Goal: Check status: Check status

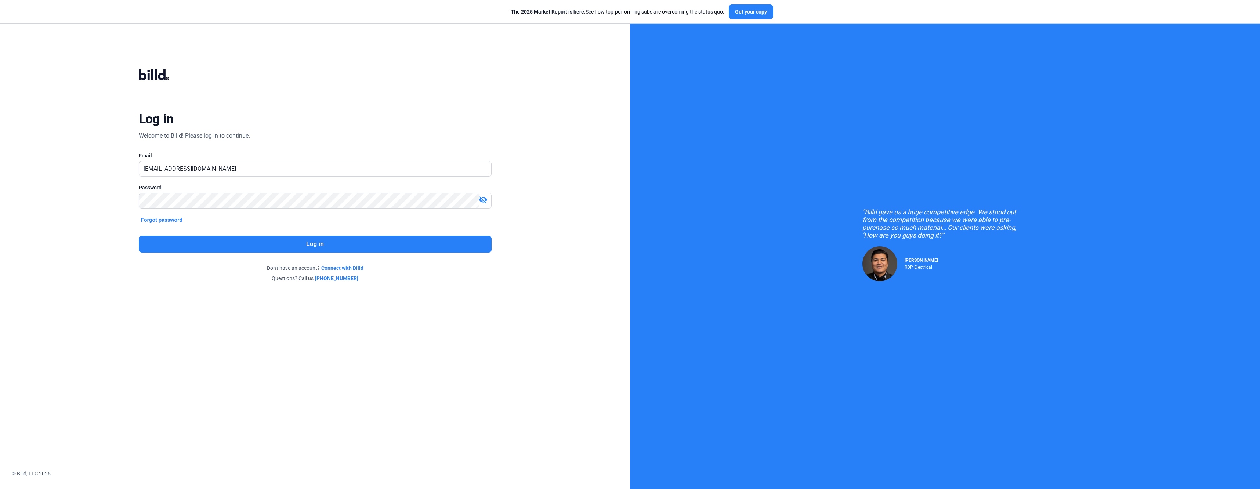
click at [326, 244] on button "Log in" at bounding box center [315, 244] width 353 height 17
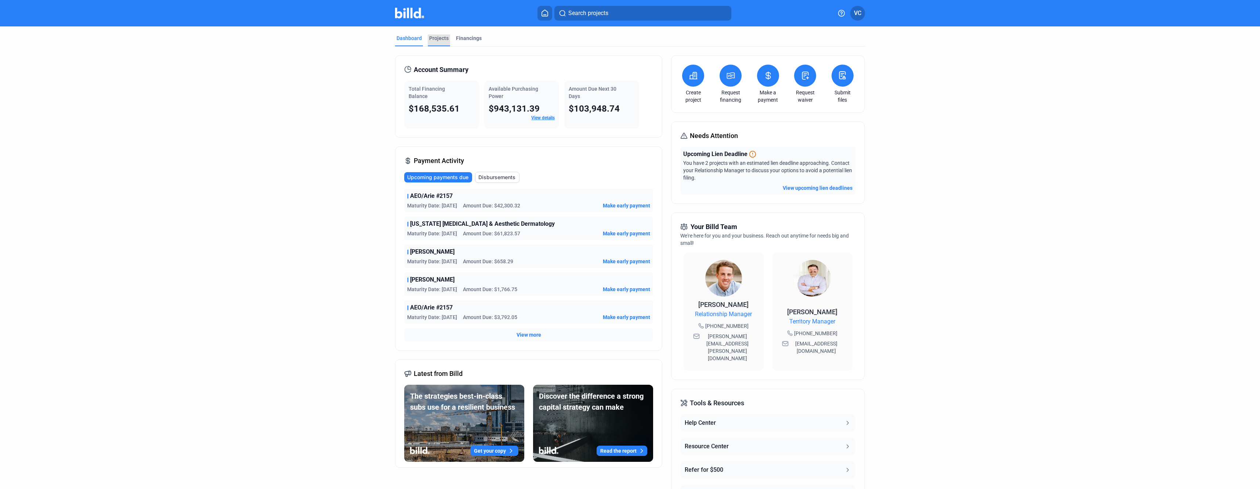
click at [439, 38] on div "Projects" at bounding box center [438, 38] width 19 height 7
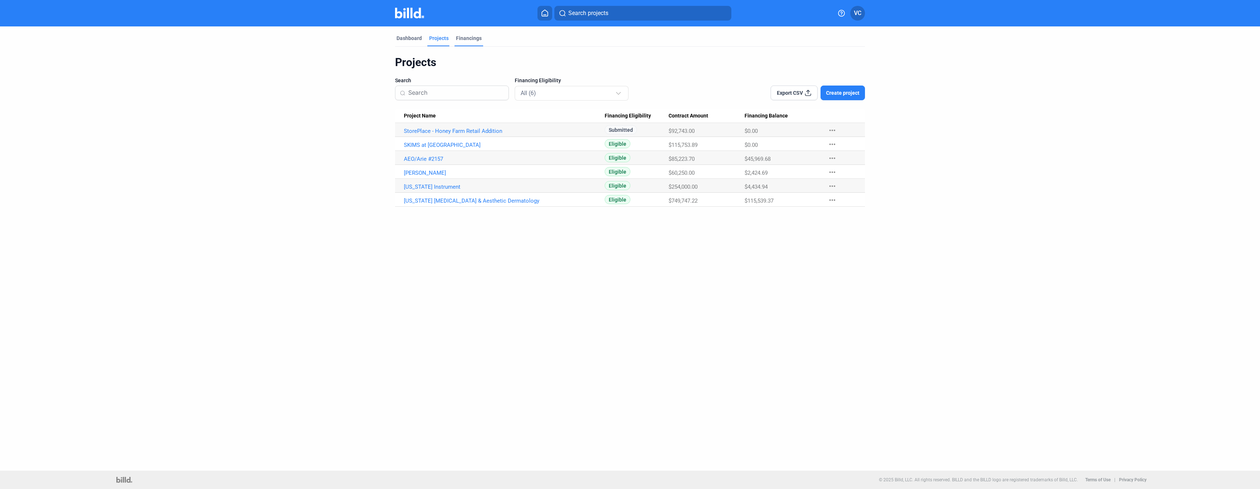
click at [463, 35] on div "Financings" at bounding box center [469, 38] width 26 height 7
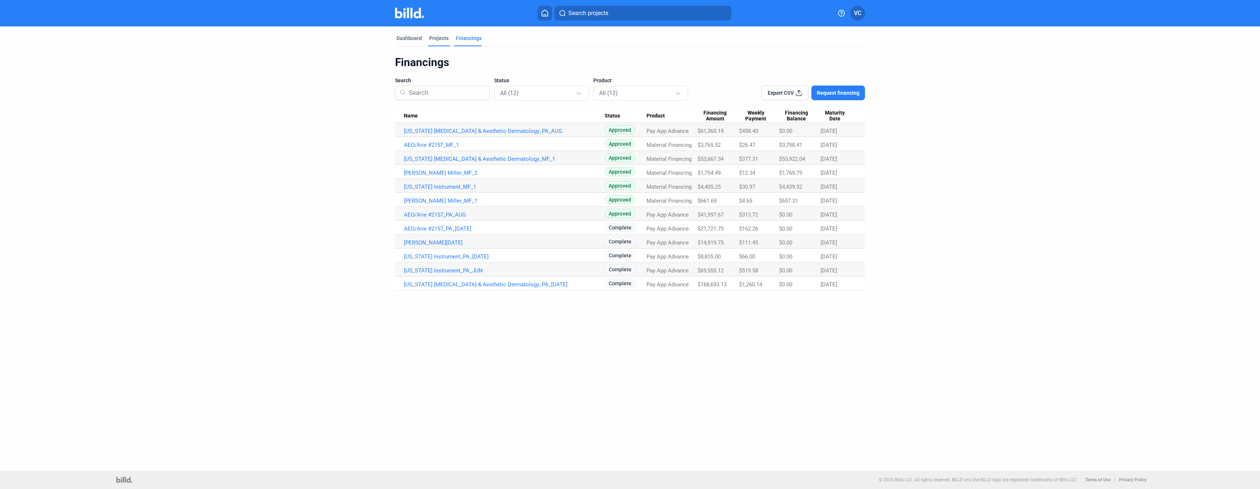
click at [436, 39] on div "Projects" at bounding box center [438, 38] width 19 height 7
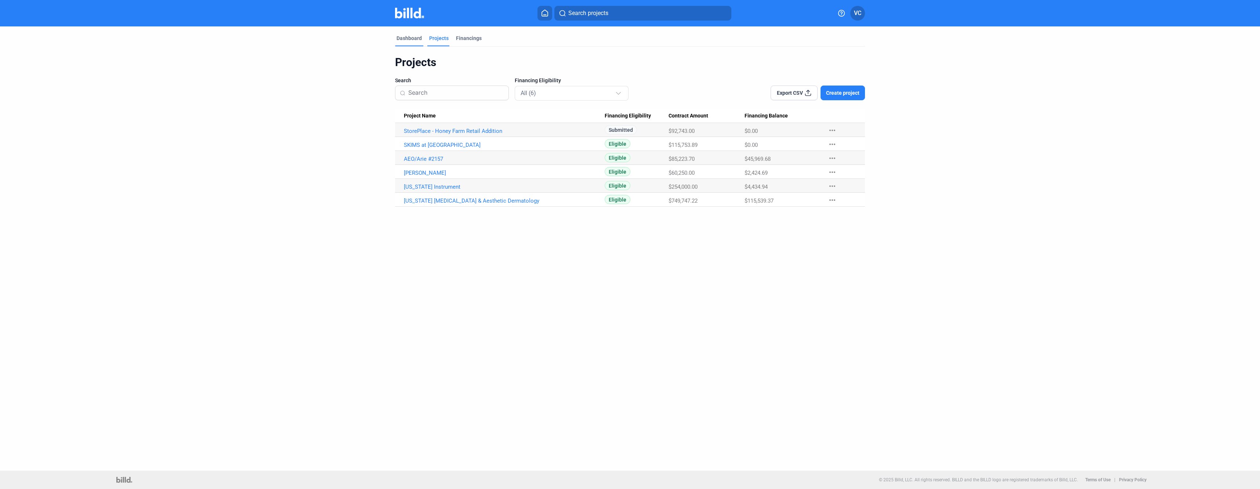
click at [402, 39] on div "Dashboard" at bounding box center [408, 38] width 25 height 7
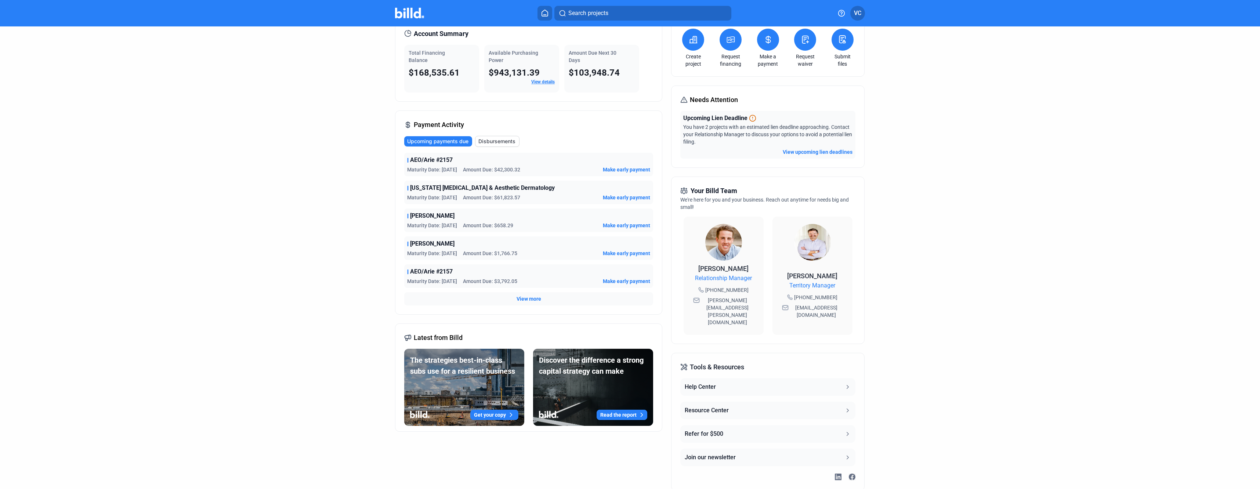
scroll to position [43, 0]
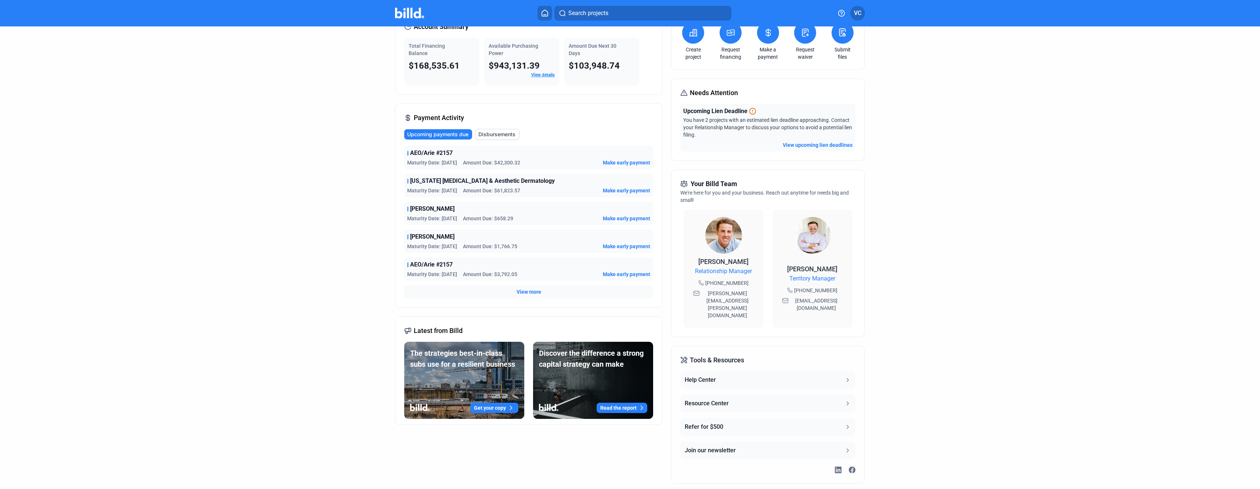
click at [520, 293] on span "View more" at bounding box center [528, 291] width 25 height 7
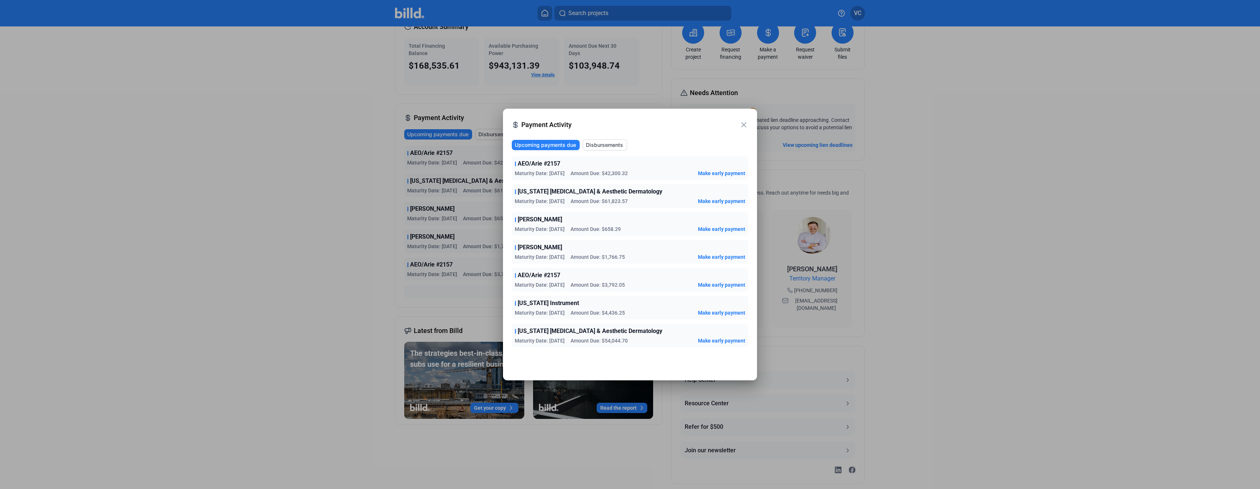
click at [606, 147] on span "Disbursements" at bounding box center [604, 144] width 37 height 7
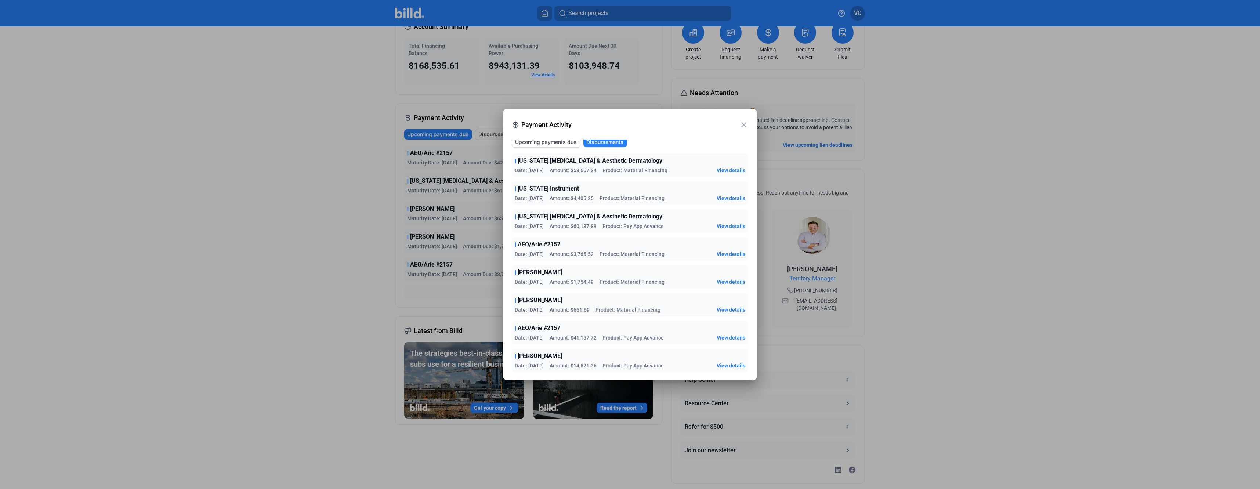
scroll to position [0, 0]
click at [748, 126] on mat-icon "close" at bounding box center [743, 124] width 9 height 9
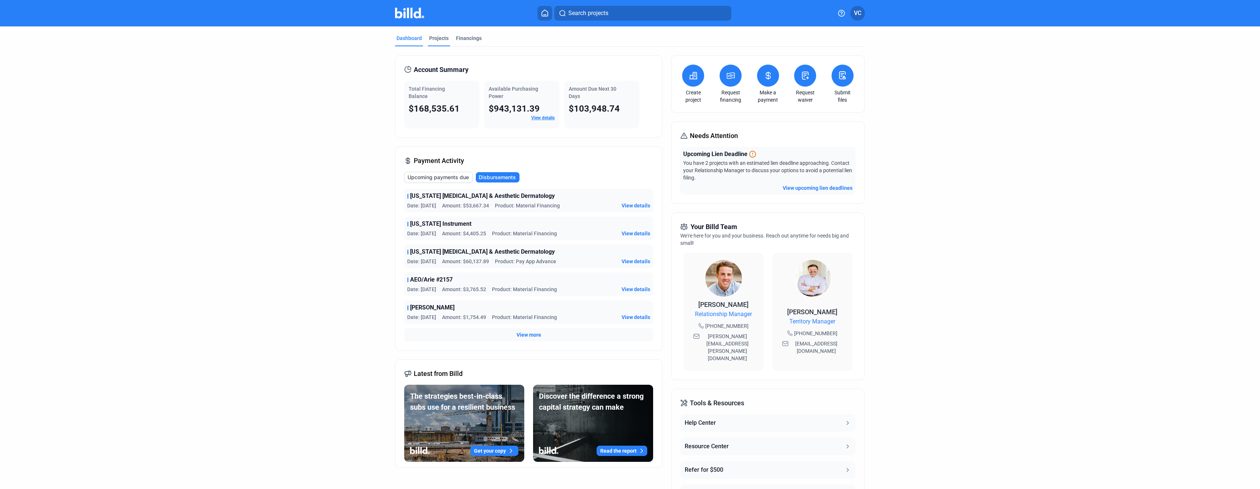
click at [441, 36] on div "Projects" at bounding box center [438, 38] width 19 height 7
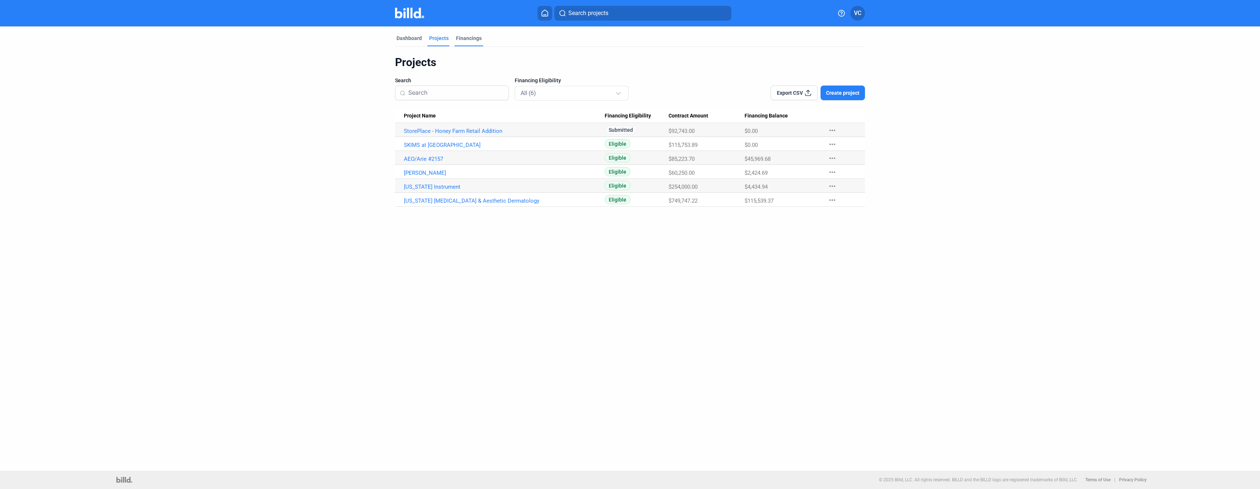
click at [468, 36] on div "Financings" at bounding box center [469, 38] width 26 height 7
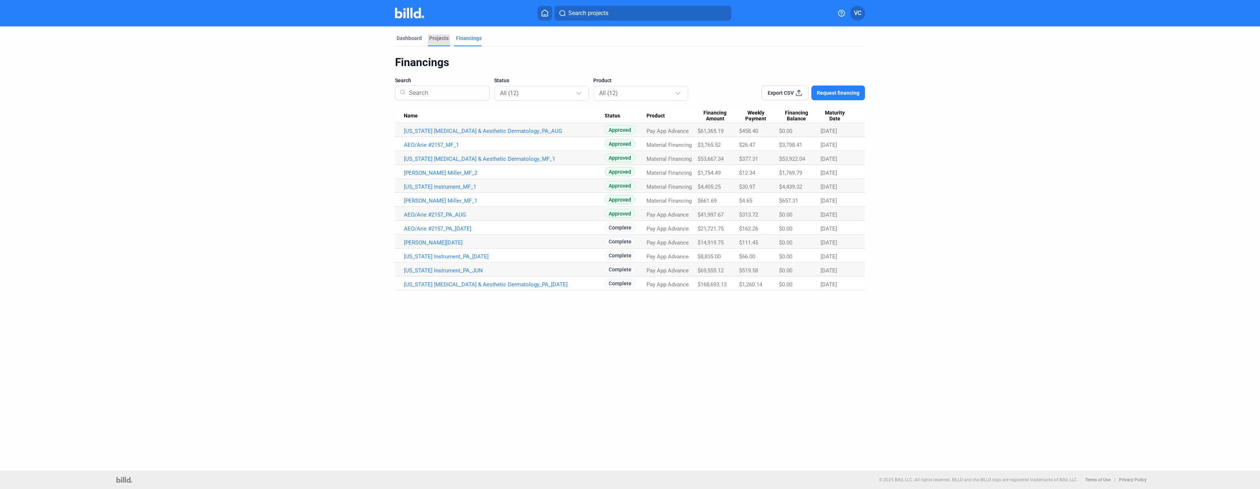
click at [445, 40] on div "Projects" at bounding box center [438, 38] width 19 height 7
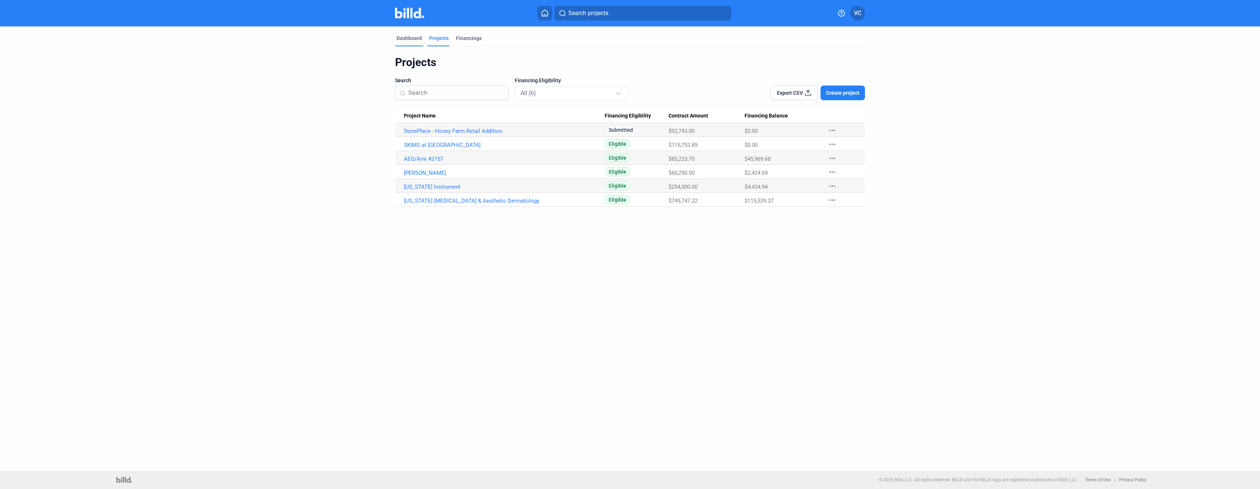
click at [405, 37] on div "Dashboard" at bounding box center [408, 38] width 25 height 7
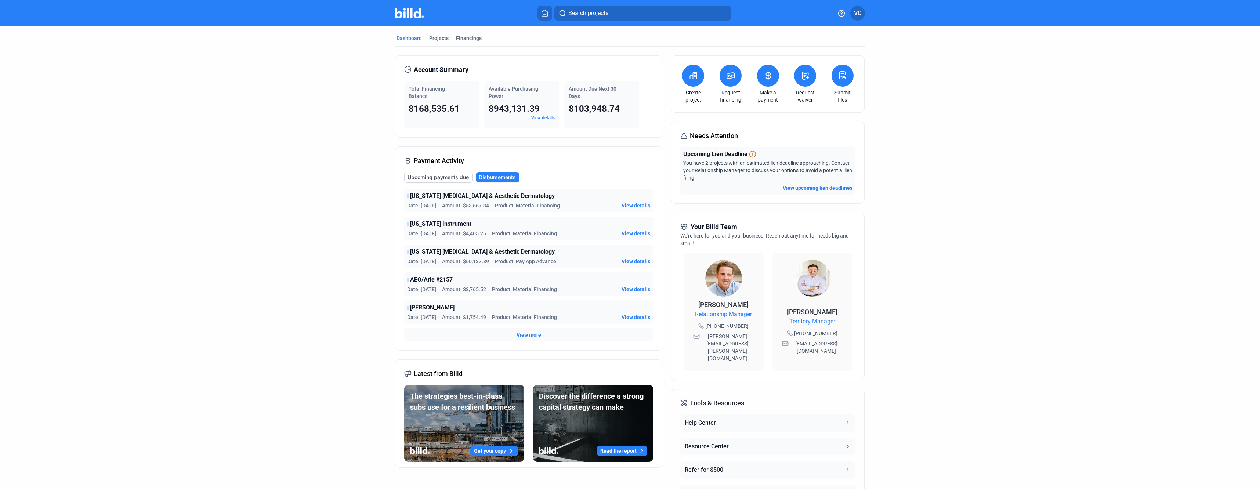
click at [772, 82] on button at bounding box center [768, 76] width 22 height 22
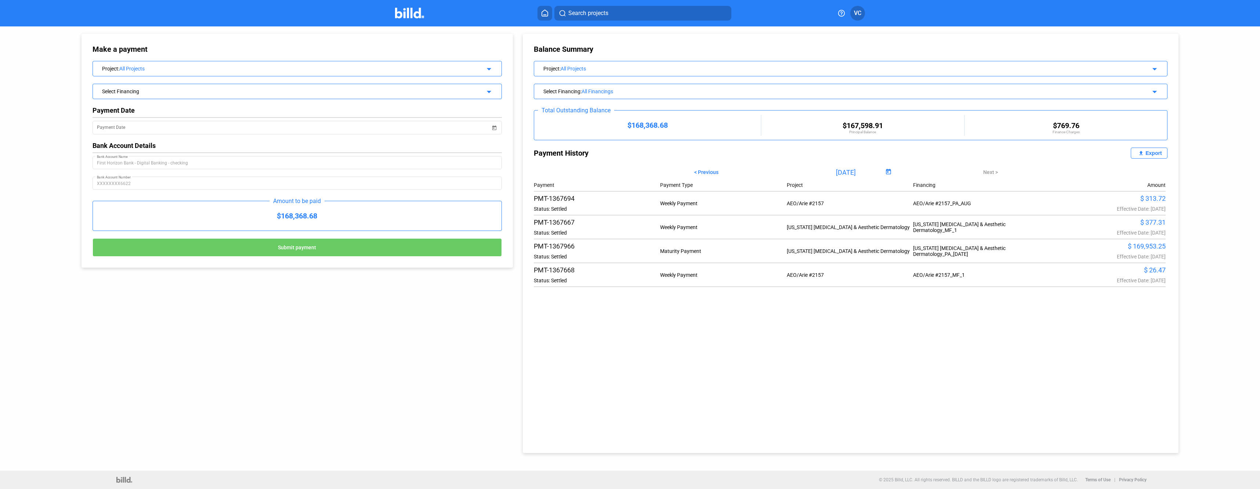
click at [544, 15] on icon at bounding box center [545, 13] width 6 height 6
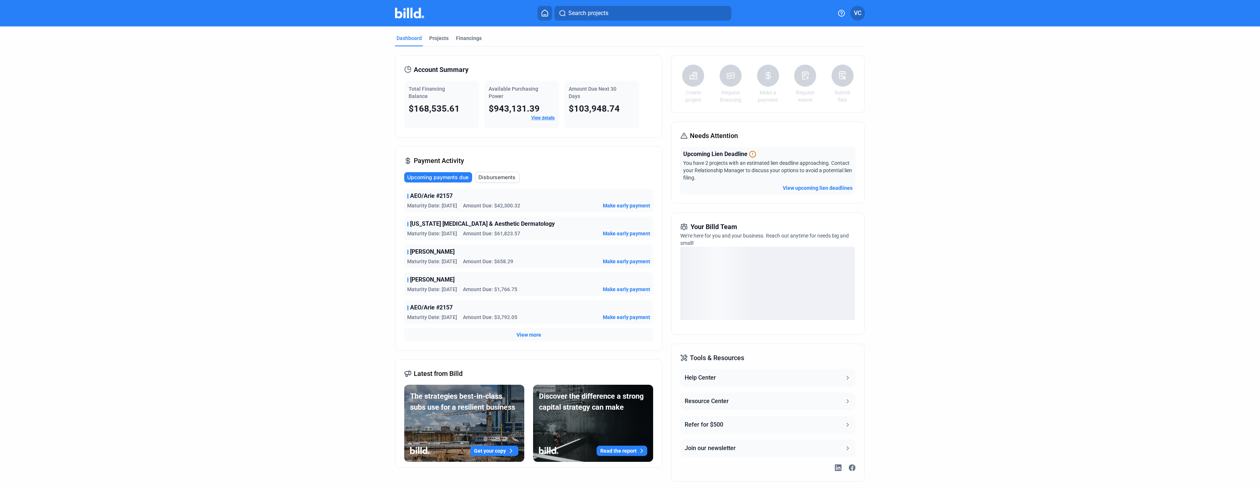
click at [861, 13] on button "VC" at bounding box center [857, 13] width 15 height 15
click at [970, 119] on div at bounding box center [630, 244] width 1260 height 489
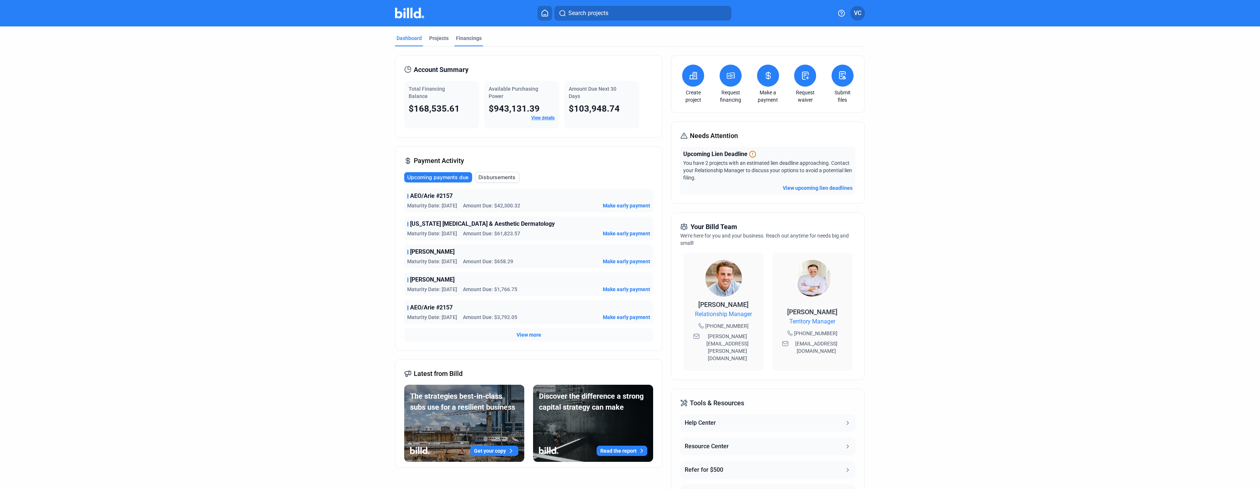
click at [468, 35] on div "Financings" at bounding box center [469, 38] width 26 height 7
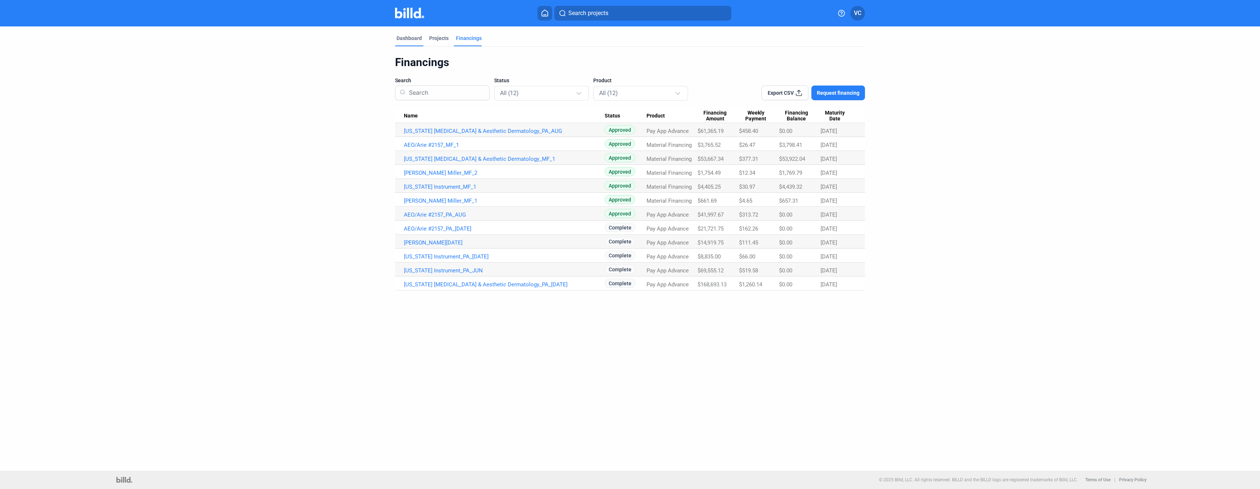
click at [413, 38] on div "Dashboard" at bounding box center [408, 38] width 25 height 7
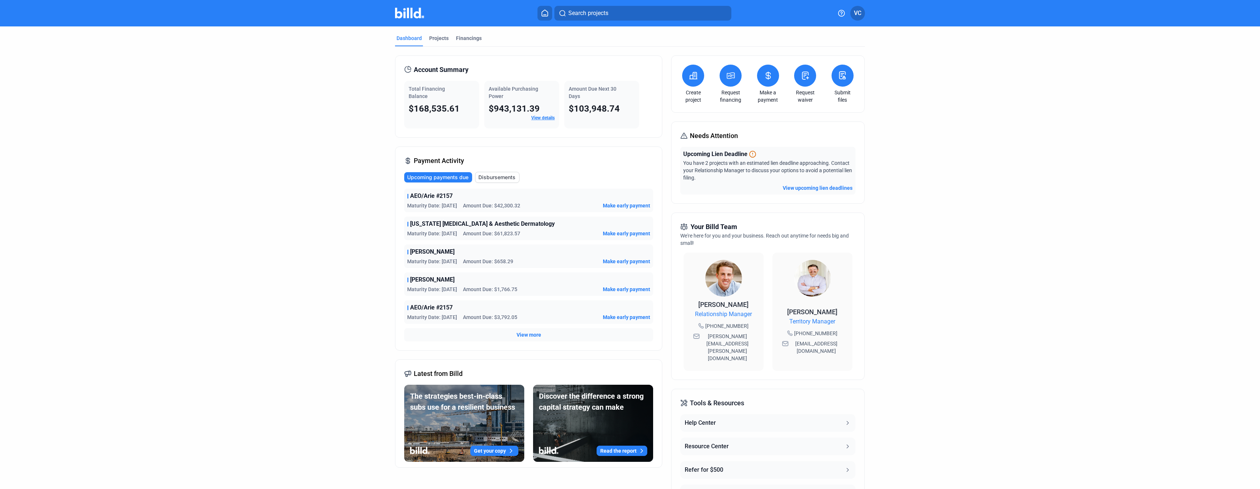
click at [518, 334] on span "View more" at bounding box center [528, 334] width 25 height 7
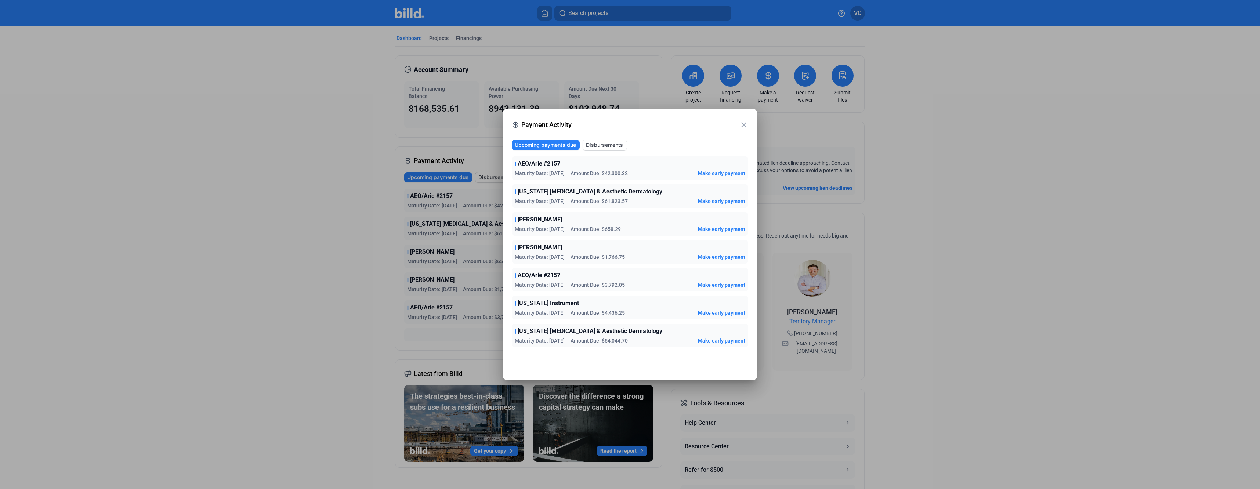
click at [278, 262] on div at bounding box center [630, 244] width 1260 height 489
click at [745, 125] on mat-icon "close" at bounding box center [743, 124] width 9 height 9
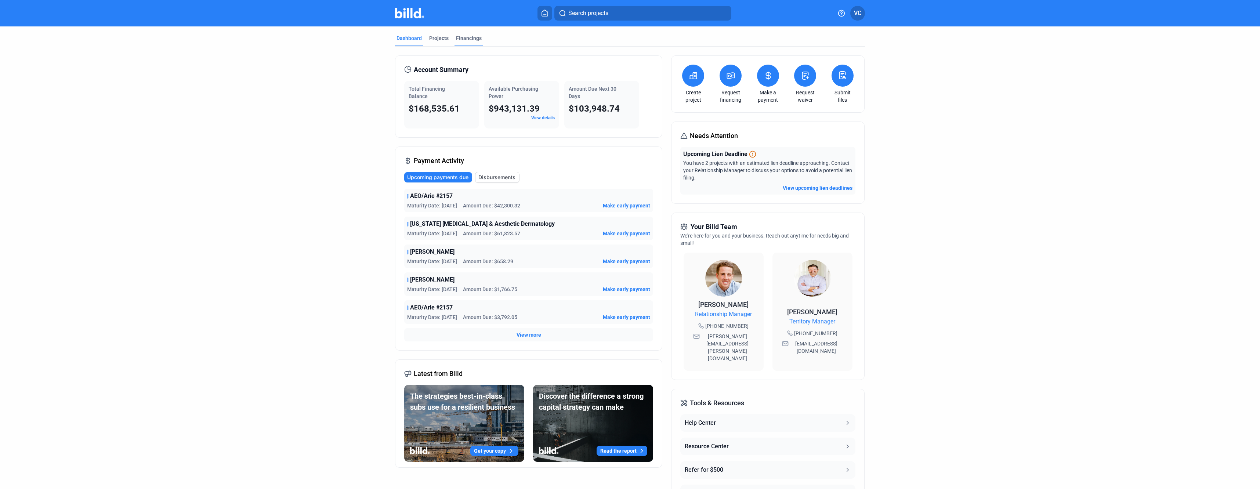
click at [471, 36] on div "Financings" at bounding box center [469, 38] width 26 height 7
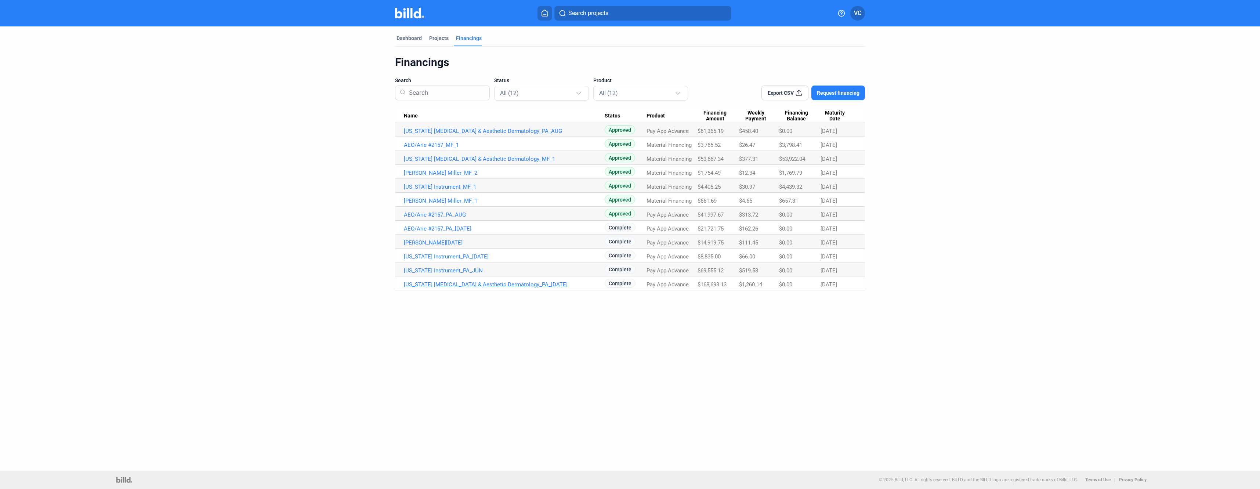
click at [442, 282] on link "[US_STATE] [MEDICAL_DATA] & Aesthetic Dermatology_PA_[DATE]" at bounding box center [504, 284] width 201 height 7
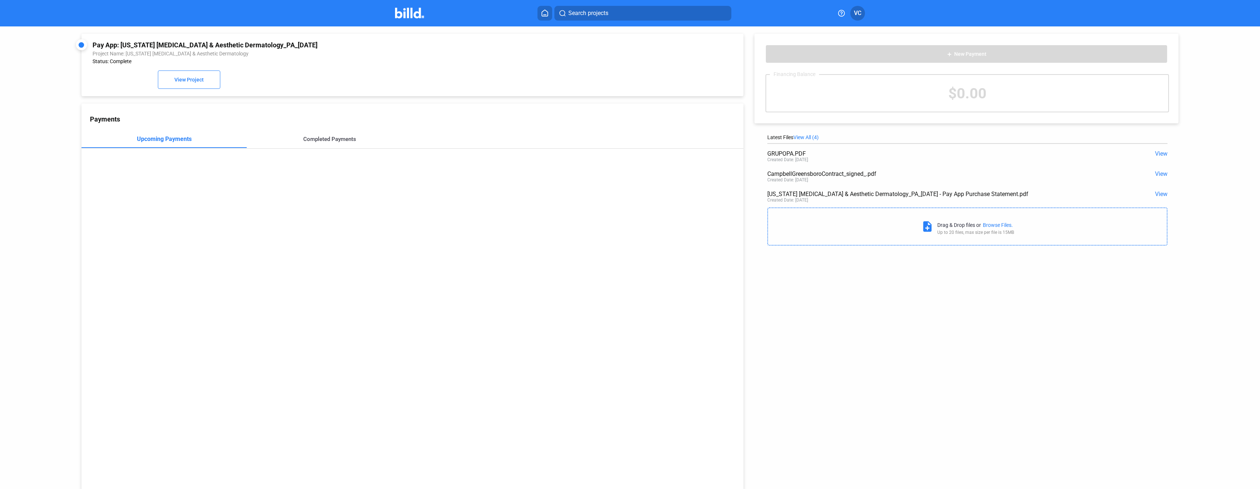
click at [341, 141] on div "Completed Payments" at bounding box center [329, 139] width 53 height 7
